Goal: Navigation & Orientation: Find specific page/section

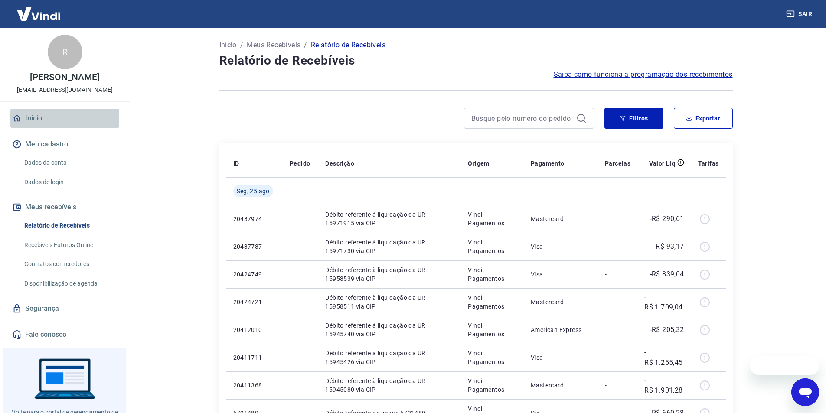
click at [70, 127] on link "Início" at bounding box center [64, 118] width 109 height 19
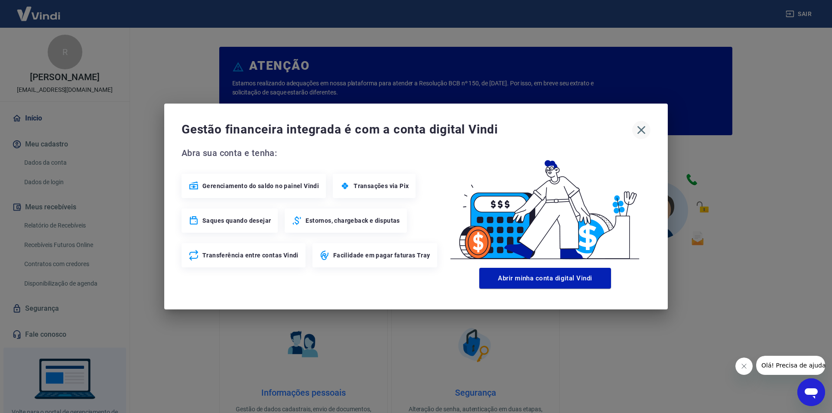
click at [646, 135] on icon "button" at bounding box center [642, 130] width 14 height 14
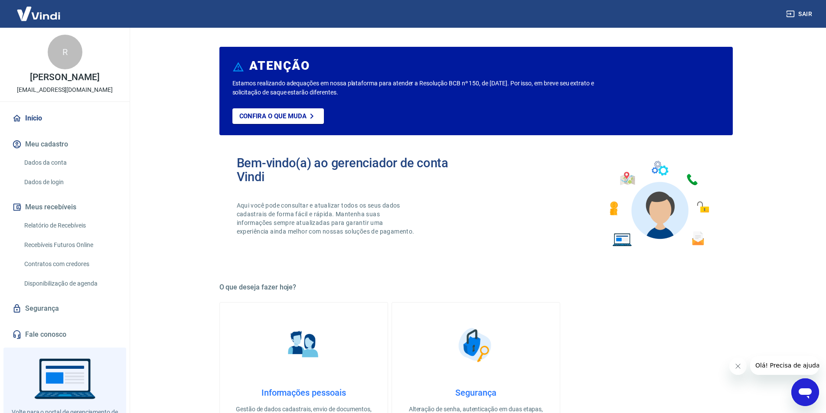
click at [79, 126] on link "Início" at bounding box center [64, 118] width 109 height 19
click at [76, 126] on link "Início" at bounding box center [64, 118] width 109 height 19
click at [77, 125] on link "Início" at bounding box center [64, 118] width 109 height 19
click at [84, 127] on link "Início" at bounding box center [64, 118] width 109 height 19
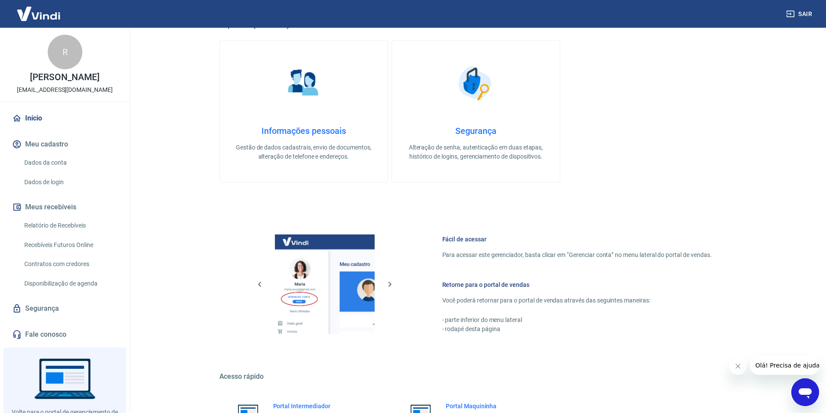
scroll to position [303, 0]
